Goal: Task Accomplishment & Management: Manage account settings

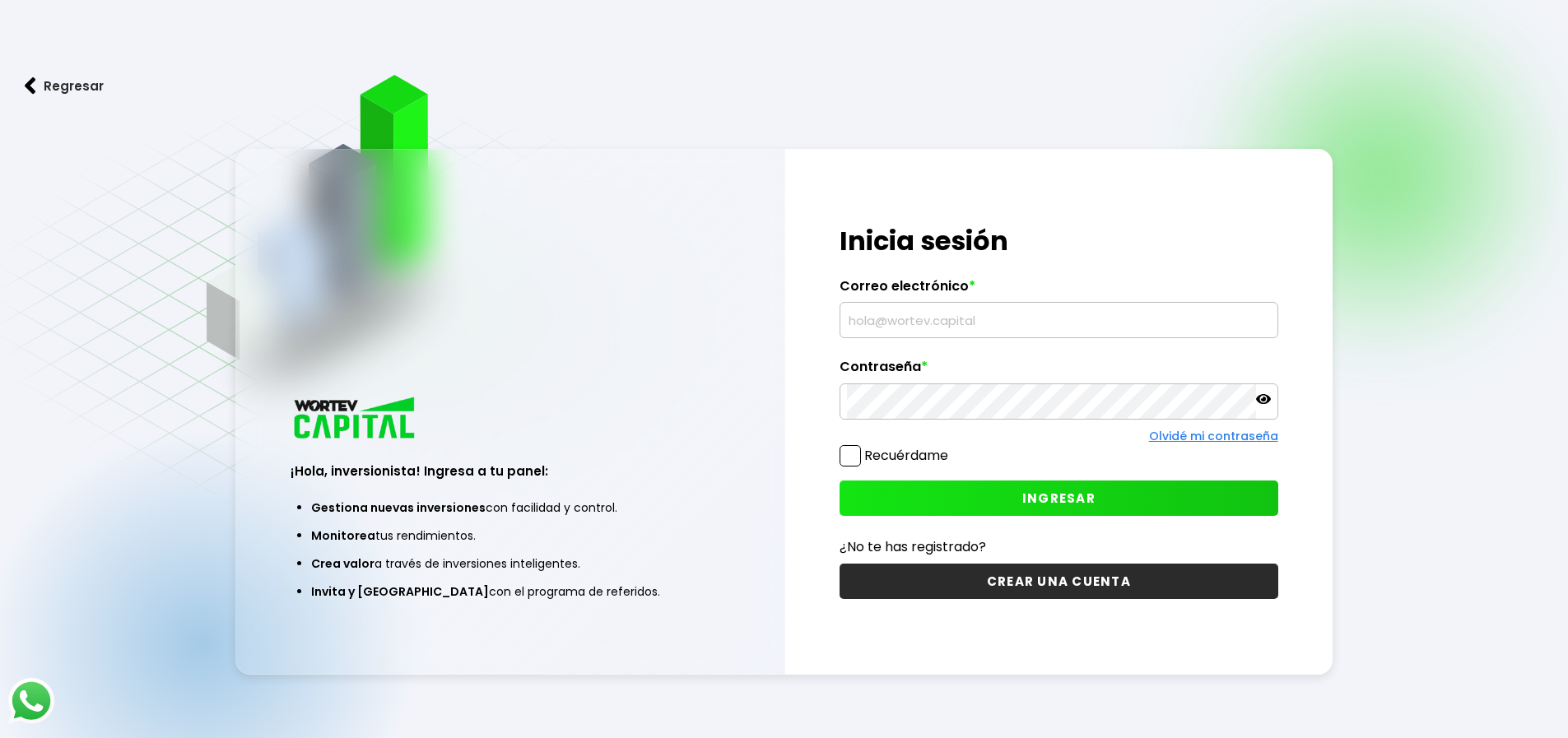
click at [1009, 320] on input "text" at bounding box center [1058, 320] width 424 height 34
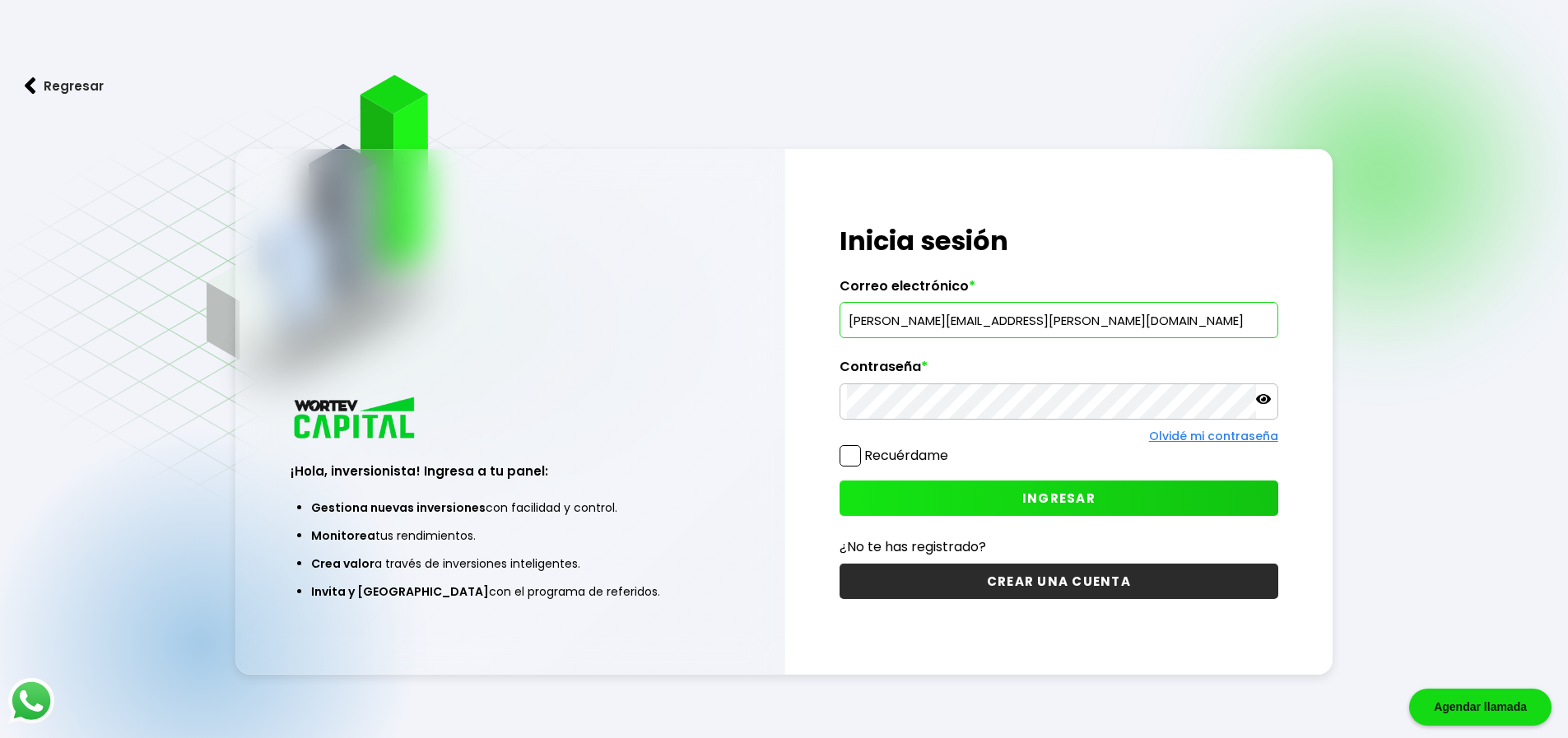
type input "[PERSON_NAME][EMAIL_ADDRESS][PERSON_NAME][DOMAIN_NAME]"
click at [1092, 505] on span "INGRESAR" at bounding box center [1059, 498] width 73 height 17
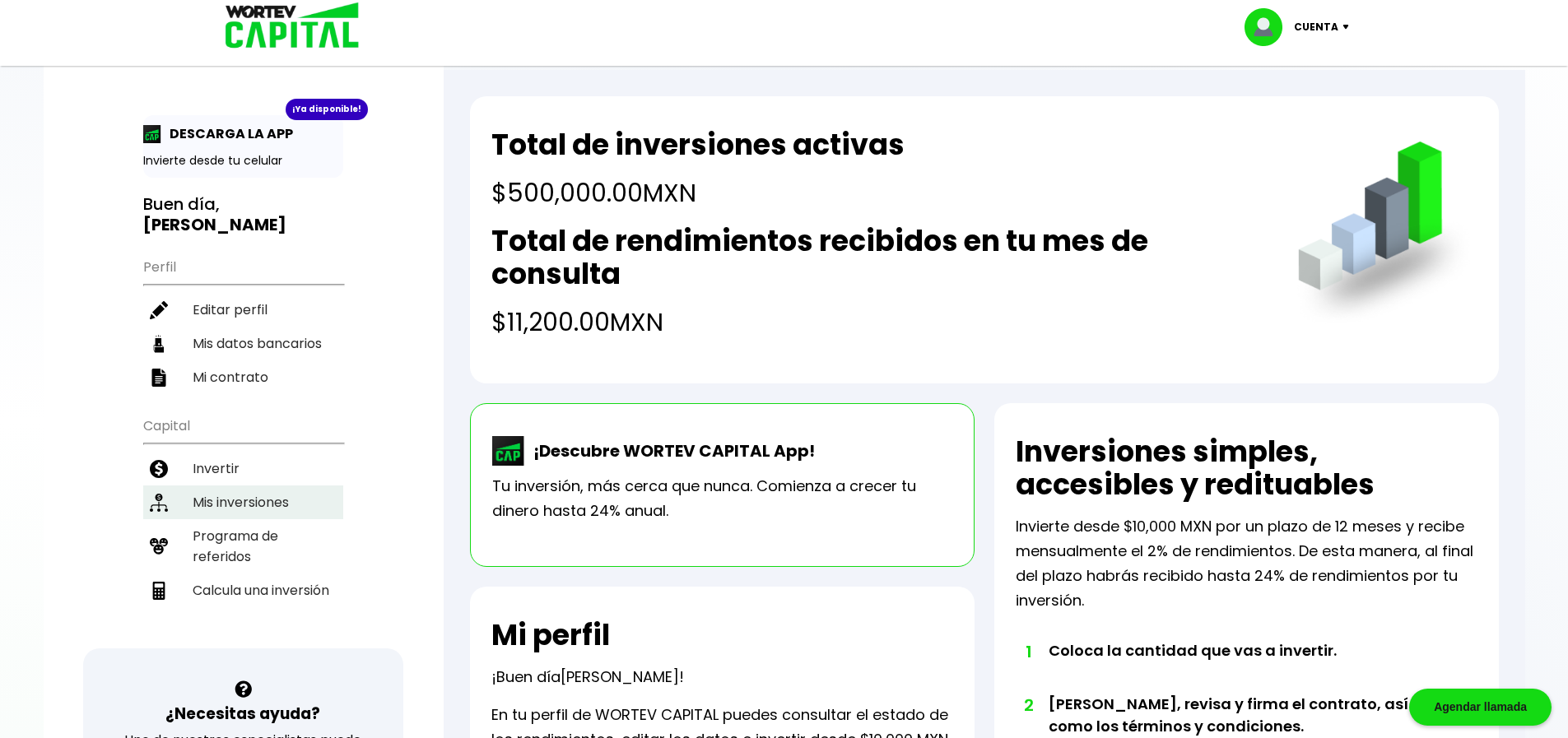
click at [258, 486] on li "Mis inversiones" at bounding box center [243, 502] width 200 height 33
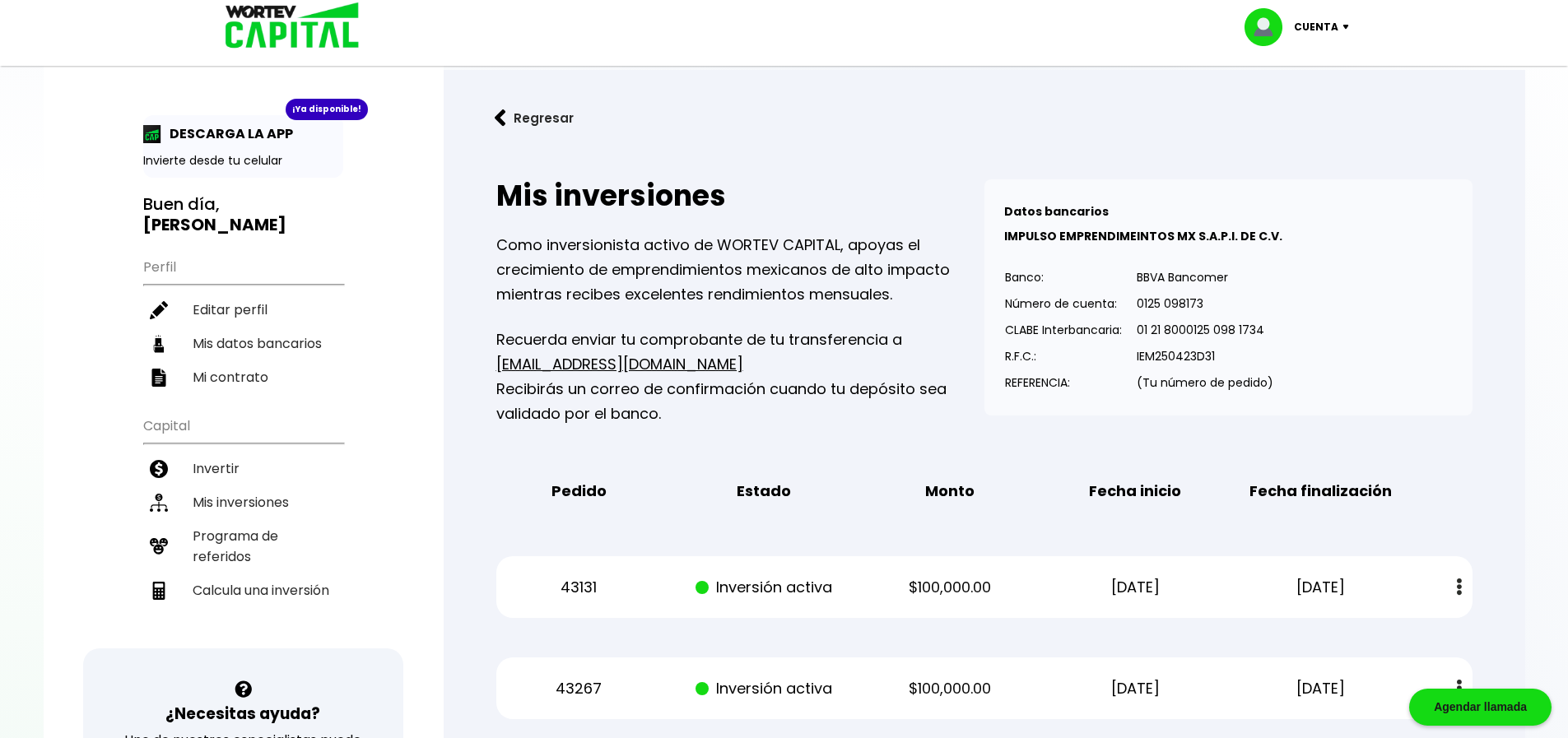
click at [513, 113] on button "Regresar" at bounding box center [534, 118] width 129 height 44
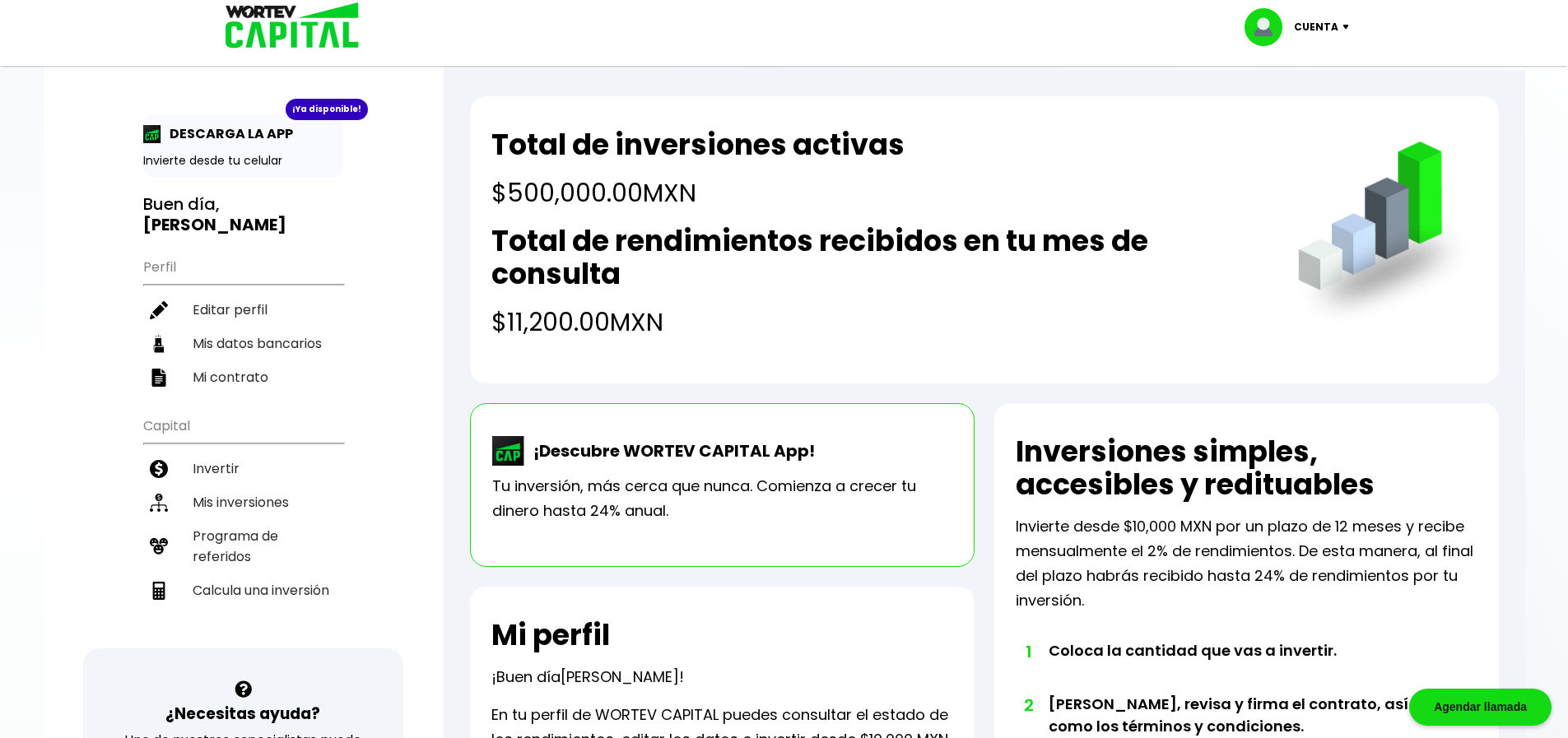
click at [1332, 30] on p "Cuenta" at bounding box center [1316, 28] width 45 height 25
click at [1324, 106] on li "Cerrar sesión" at bounding box center [1299, 110] width 131 height 33
